Goal: Find contact information: Find contact information

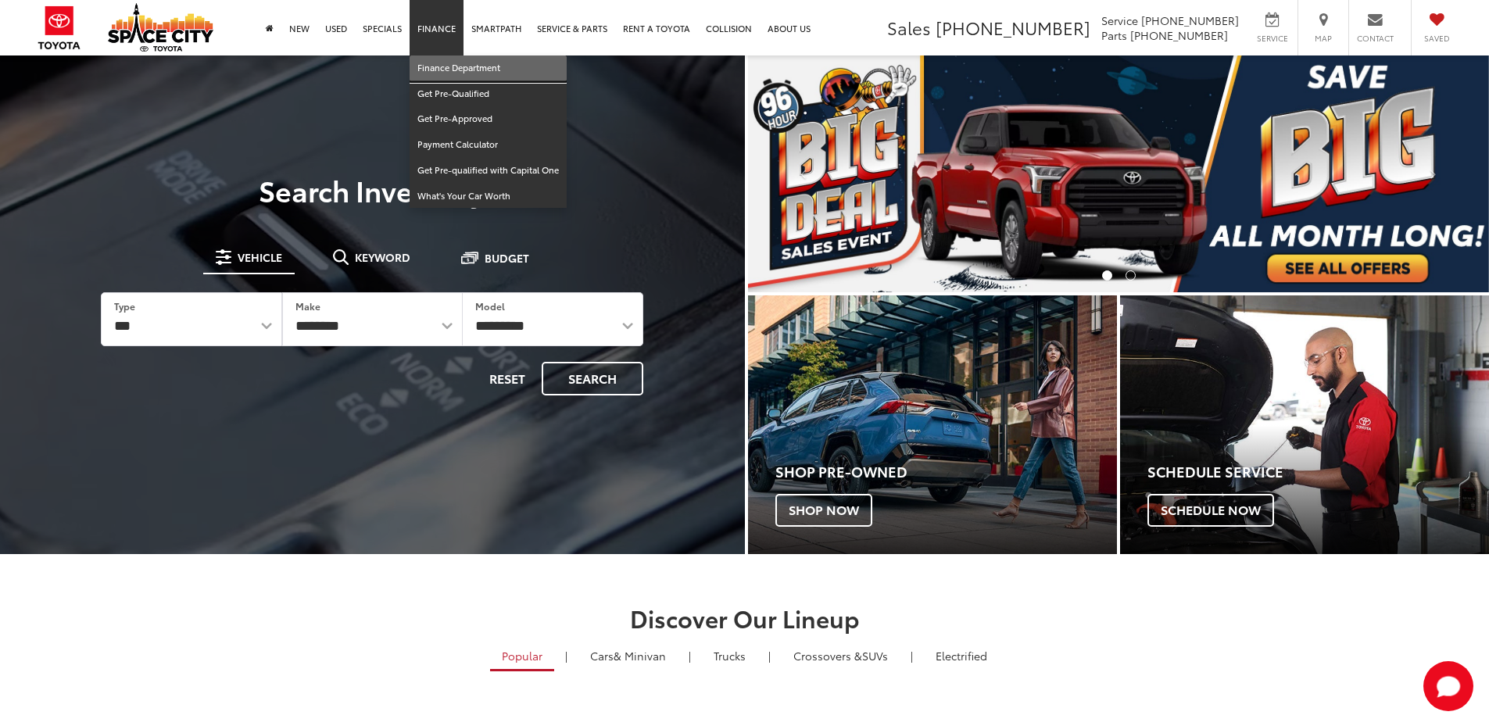
click at [447, 63] on link "Finance Department" at bounding box center [488, 69] width 157 height 26
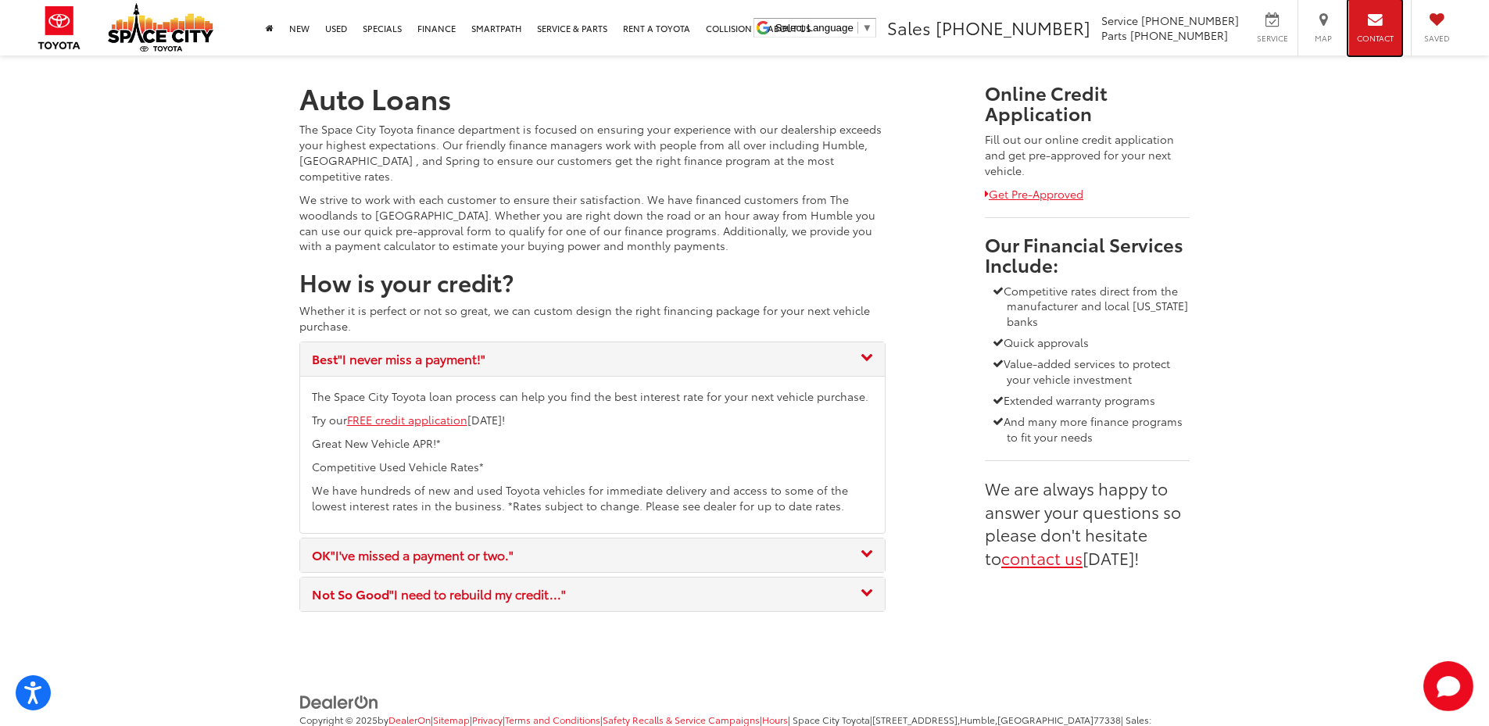
click at [1364, 30] on div "Contact" at bounding box center [1375, 28] width 53 height 56
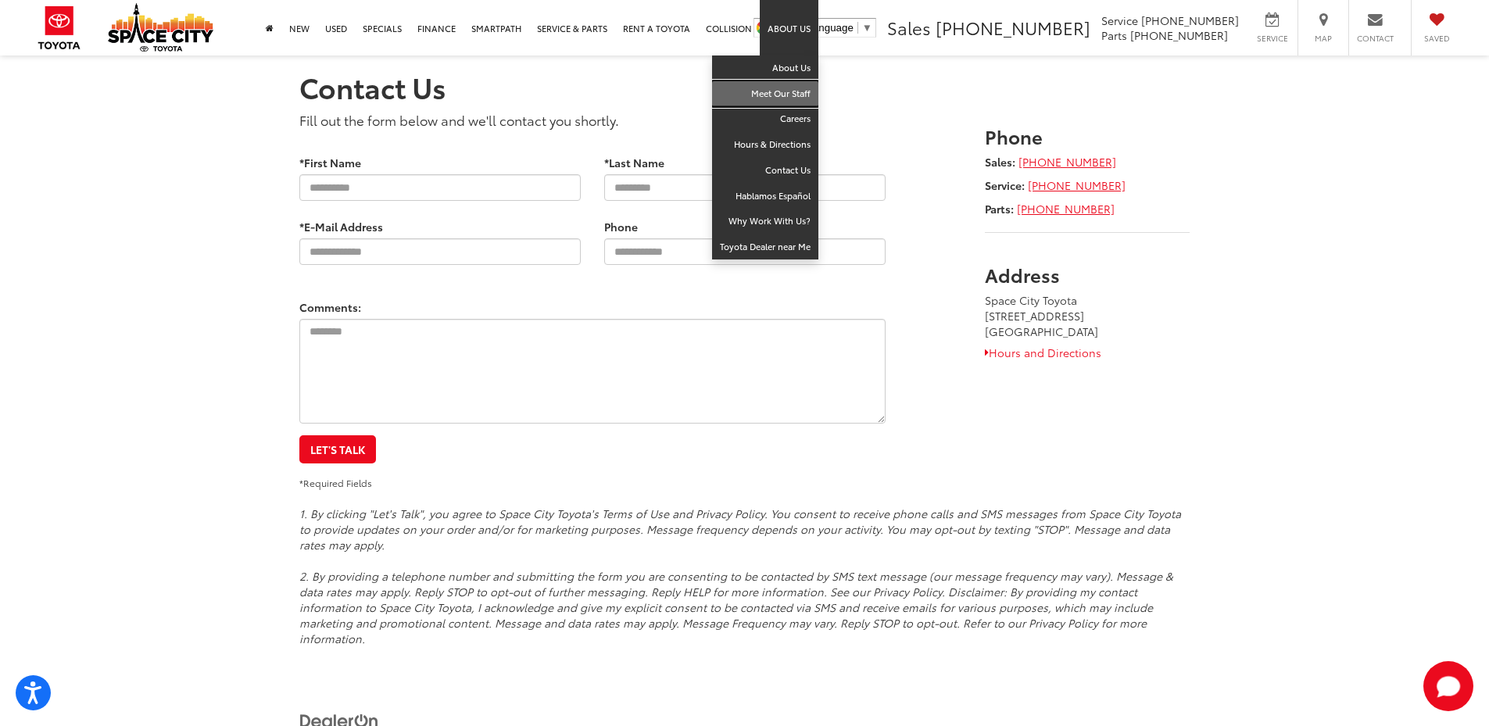
click at [792, 86] on link "Meet Our Staff" at bounding box center [765, 94] width 106 height 26
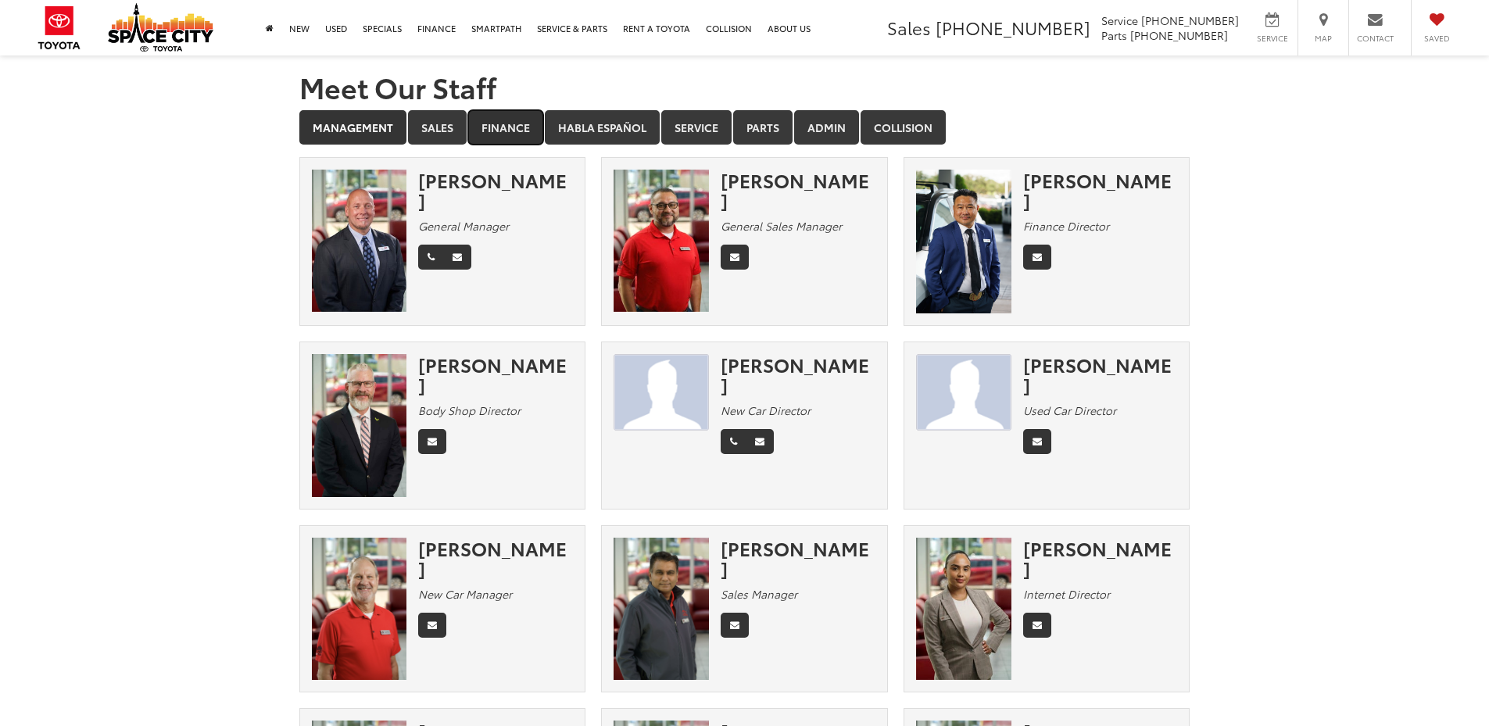
click at [499, 122] on link "Finance" at bounding box center [505, 127] width 75 height 34
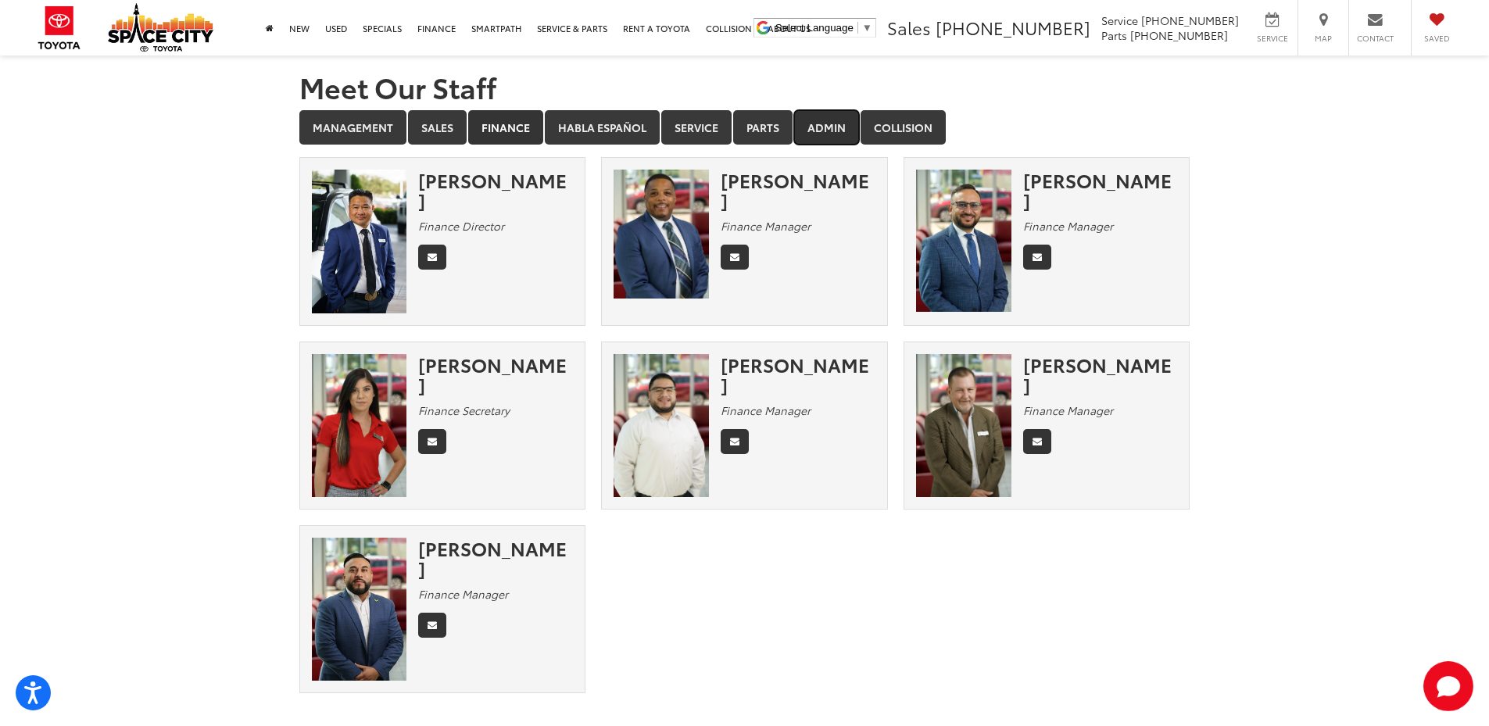
click at [819, 124] on link "Admin" at bounding box center [826, 127] width 65 height 34
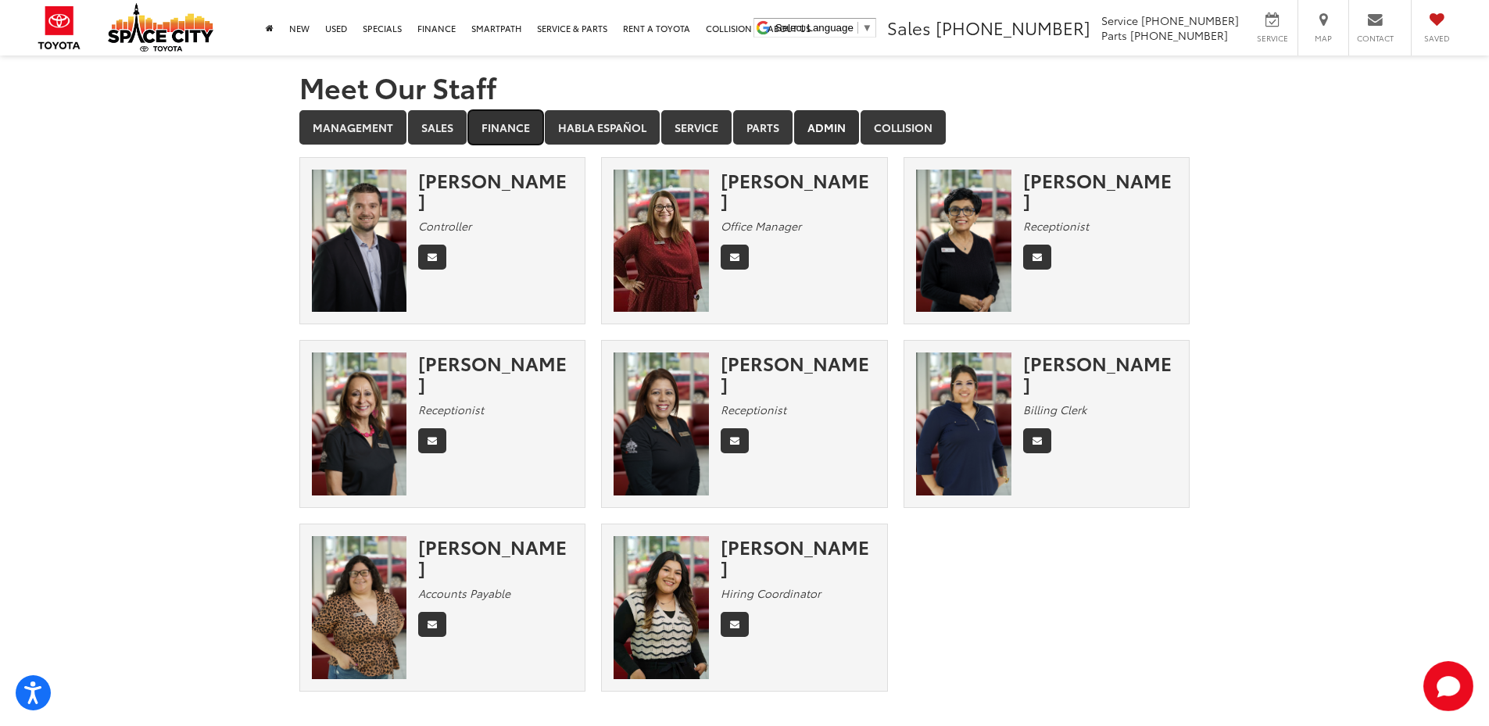
click at [508, 120] on link "Finance" at bounding box center [505, 127] width 75 height 34
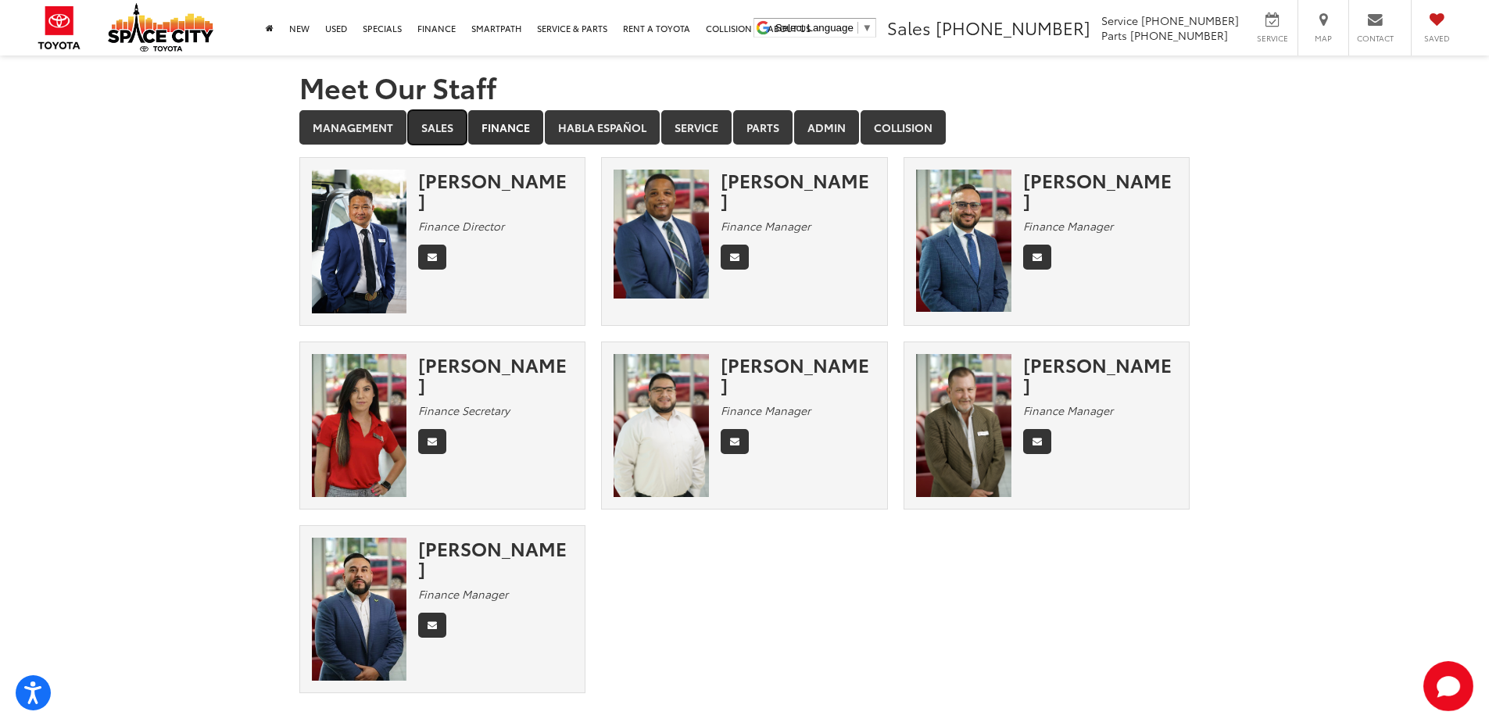
click at [446, 120] on link "Sales" at bounding box center [437, 127] width 59 height 34
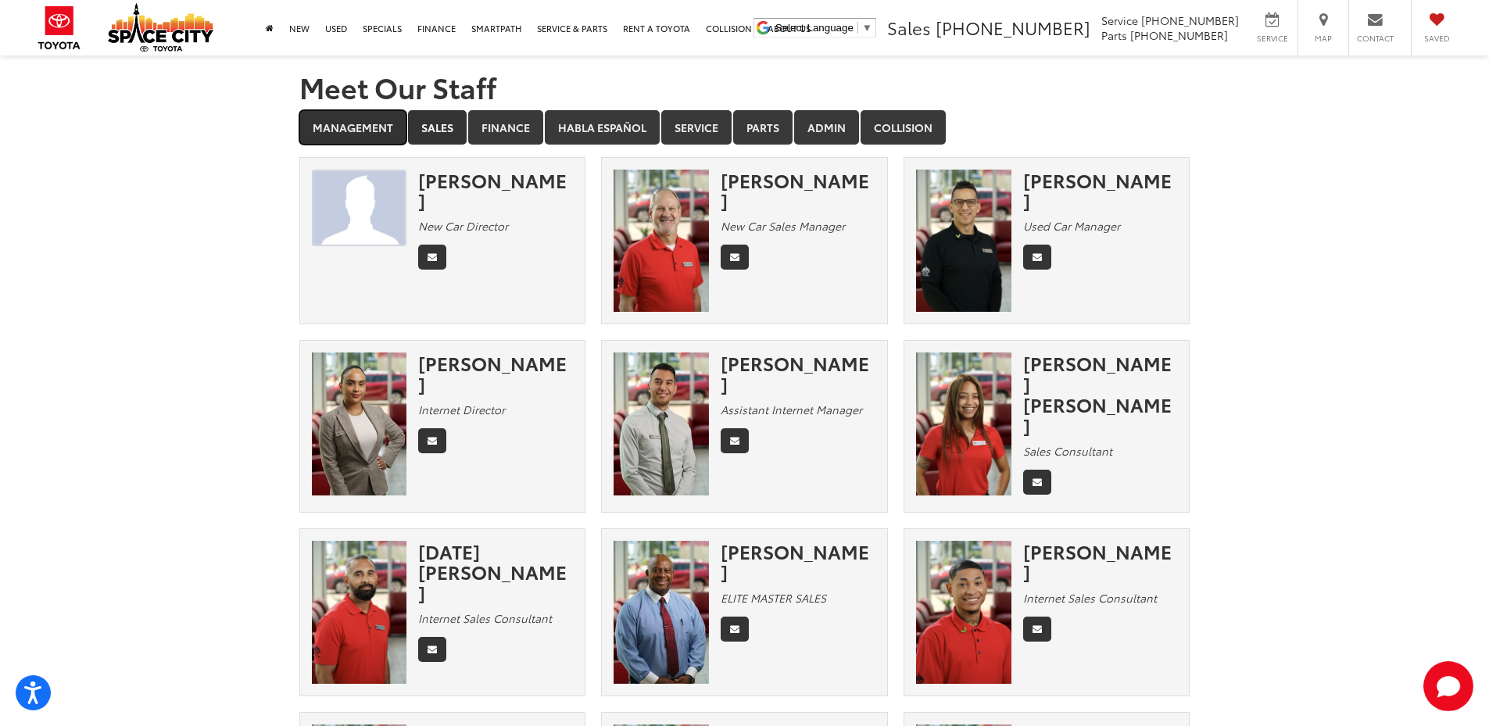
click at [353, 131] on link "Management" at bounding box center [352, 127] width 107 height 34
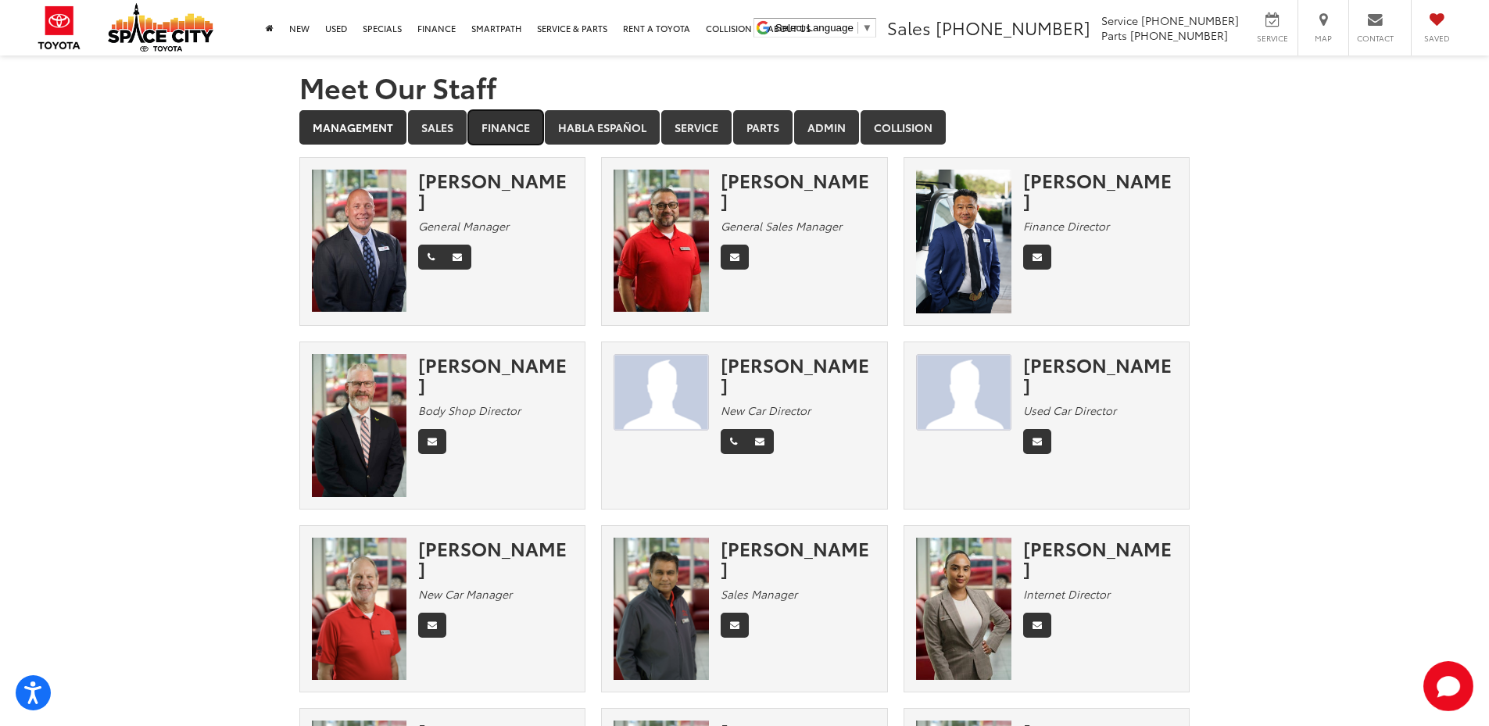
click at [503, 129] on link "Finance" at bounding box center [505, 127] width 75 height 34
